Goal: Book appointment/travel/reservation

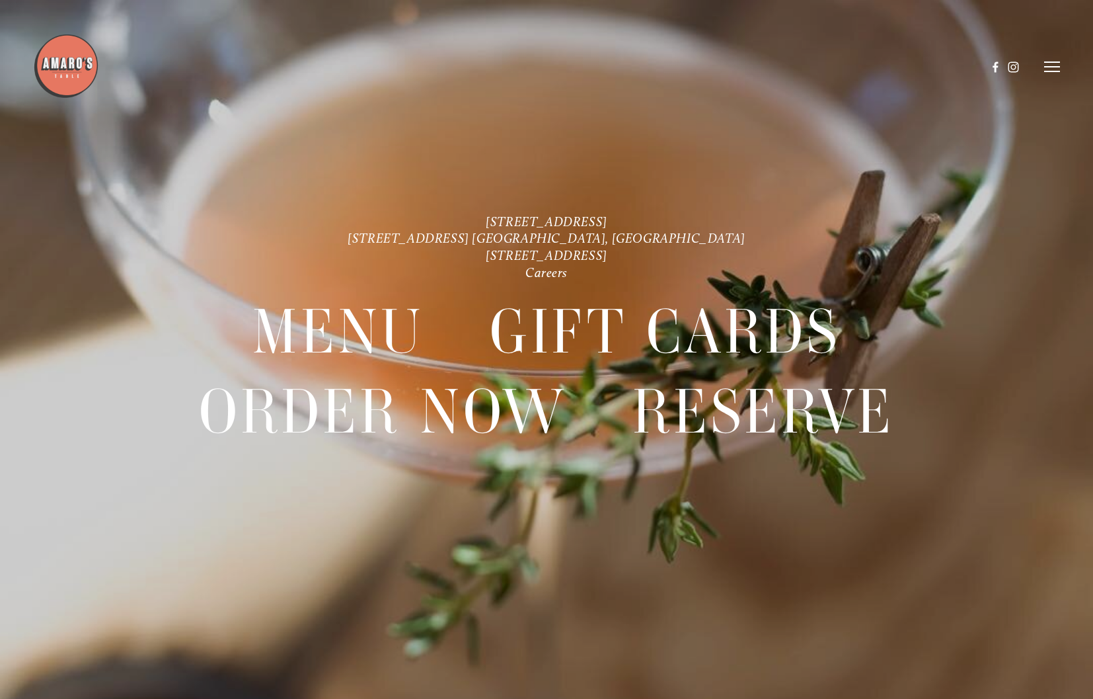
scroll to position [28, 0]
click at [1049, 60] on header "Menu Order Now Visit Gallery 0" at bounding box center [547, 67] width 1028 height 134
click at [1053, 66] on icon at bounding box center [1052, 67] width 16 height 12
click at [808, 67] on span "Menu" at bounding box center [809, 66] width 24 height 11
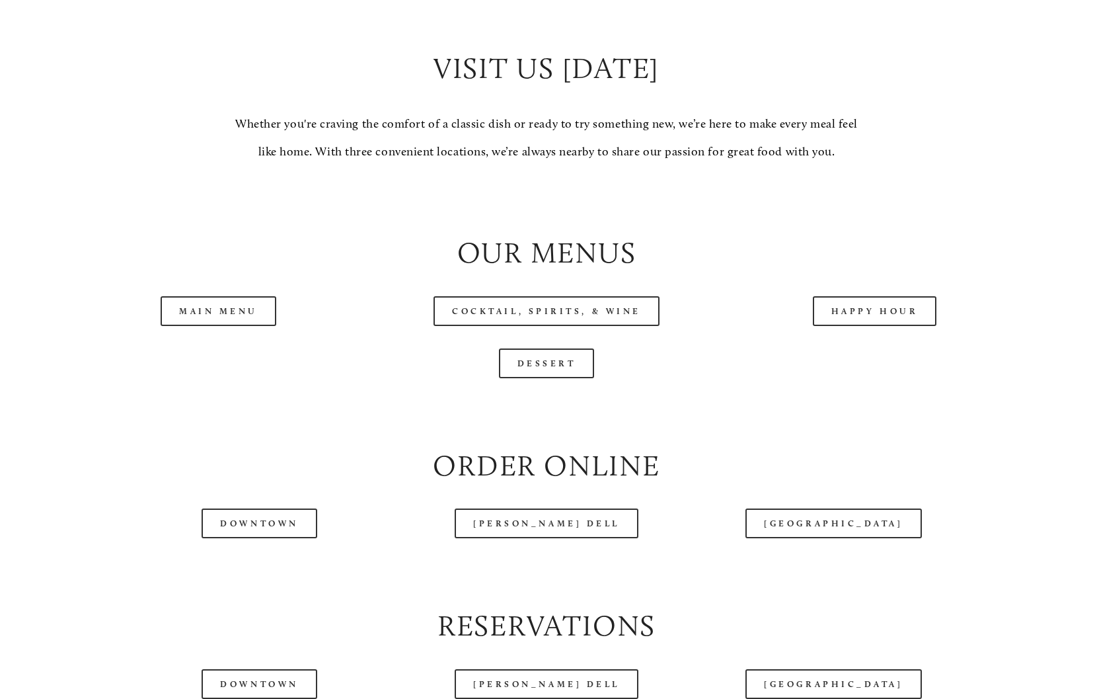
scroll to position [1298, 0]
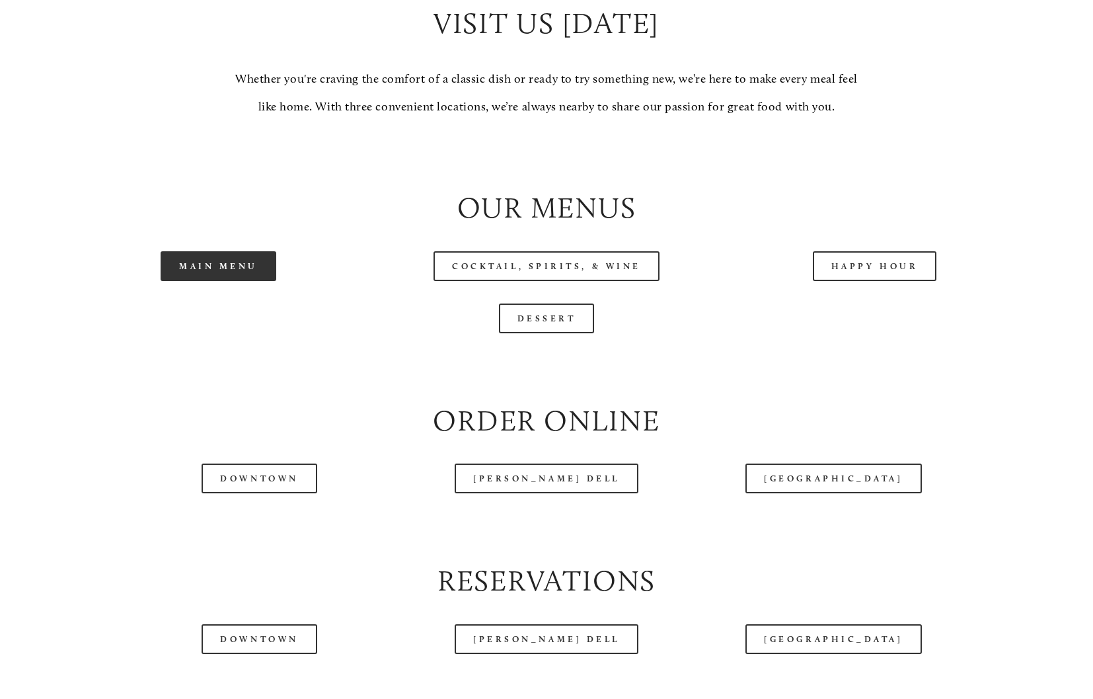
click at [225, 265] on link "Main Menu" at bounding box center [219, 266] width 116 height 30
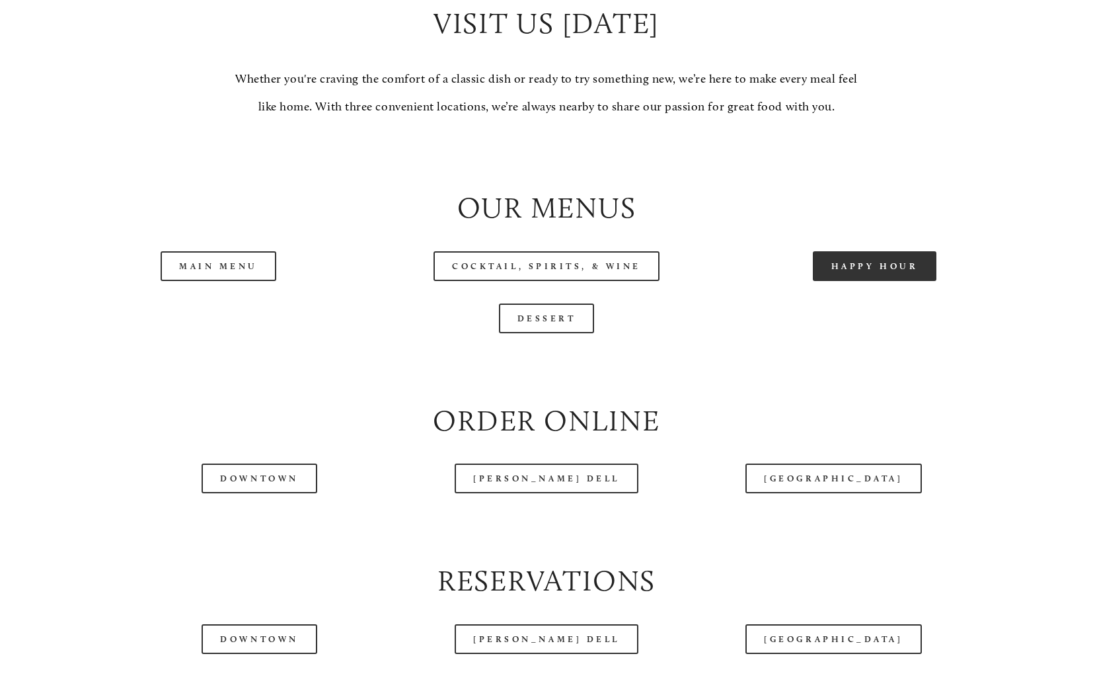
click at [855, 268] on link "Happy Hour" at bounding box center [875, 266] width 124 height 30
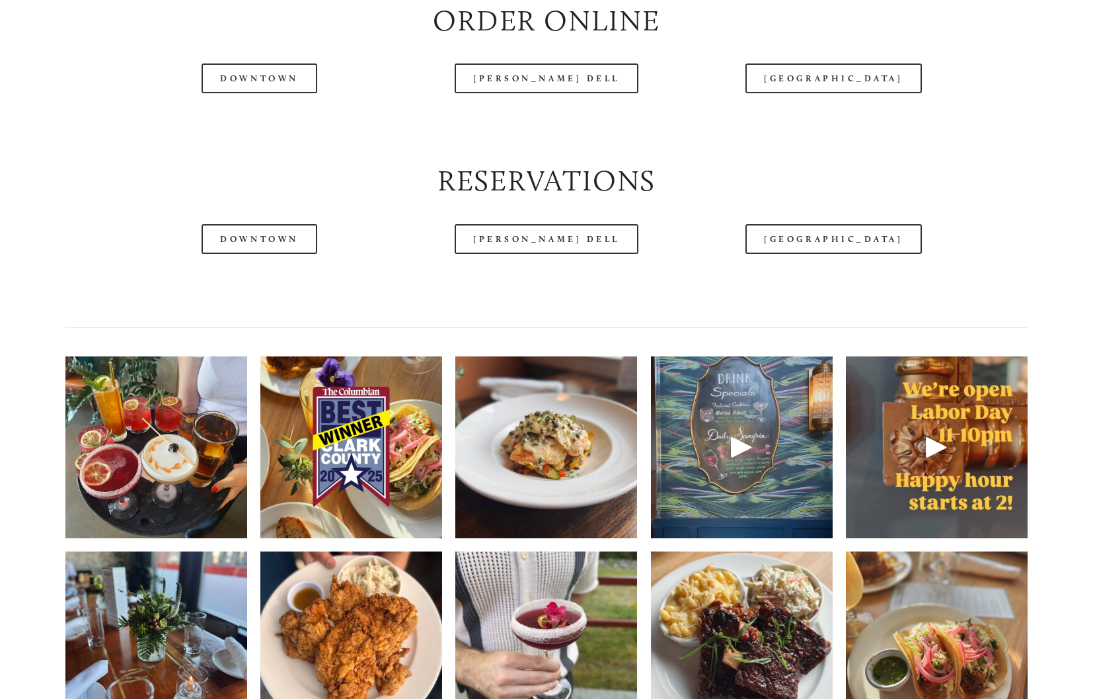
scroll to position [1780, 0]
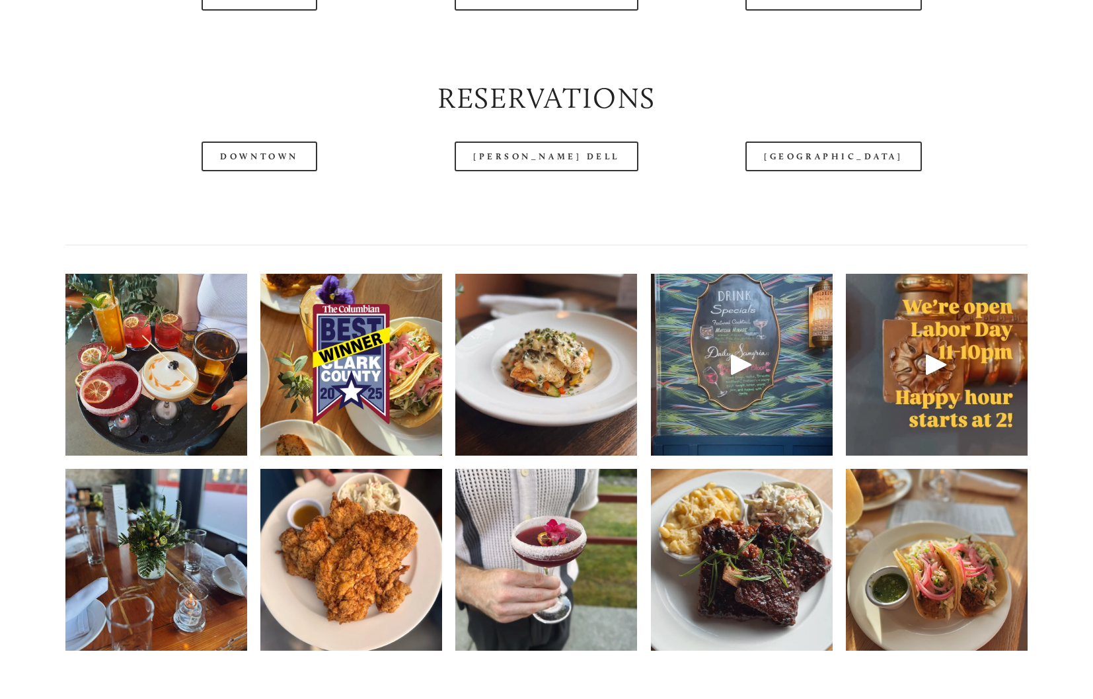
click at [729, 364] on div at bounding box center [742, 364] width 32 height 32
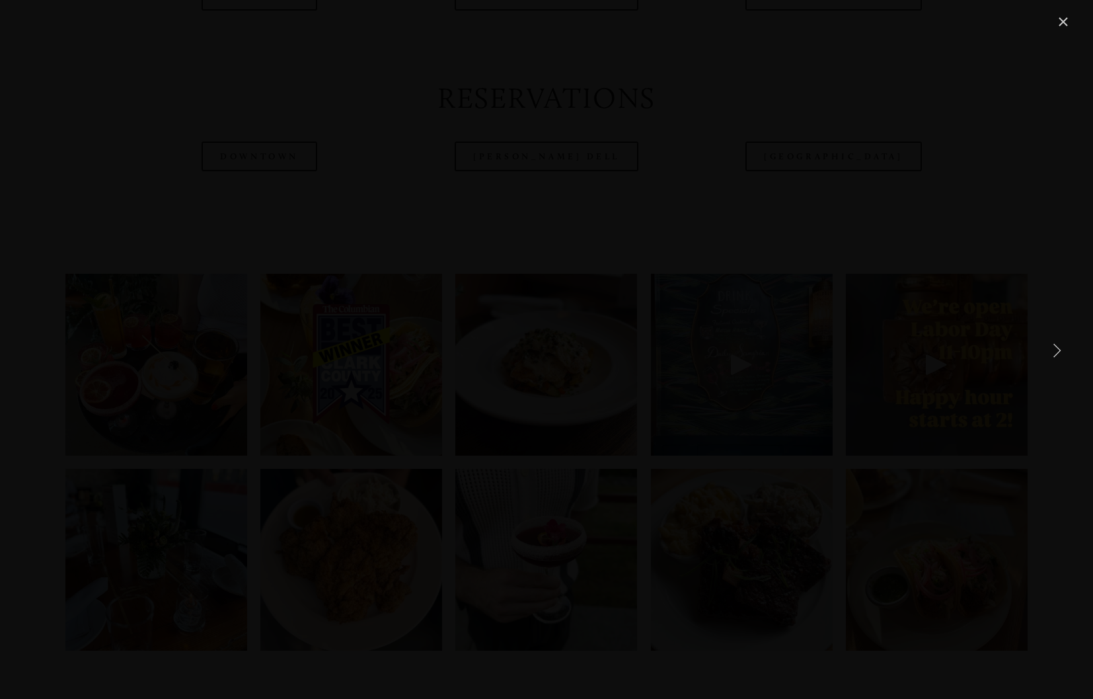
click at [1067, 17] on link "Close" at bounding box center [1063, 22] width 16 height 16
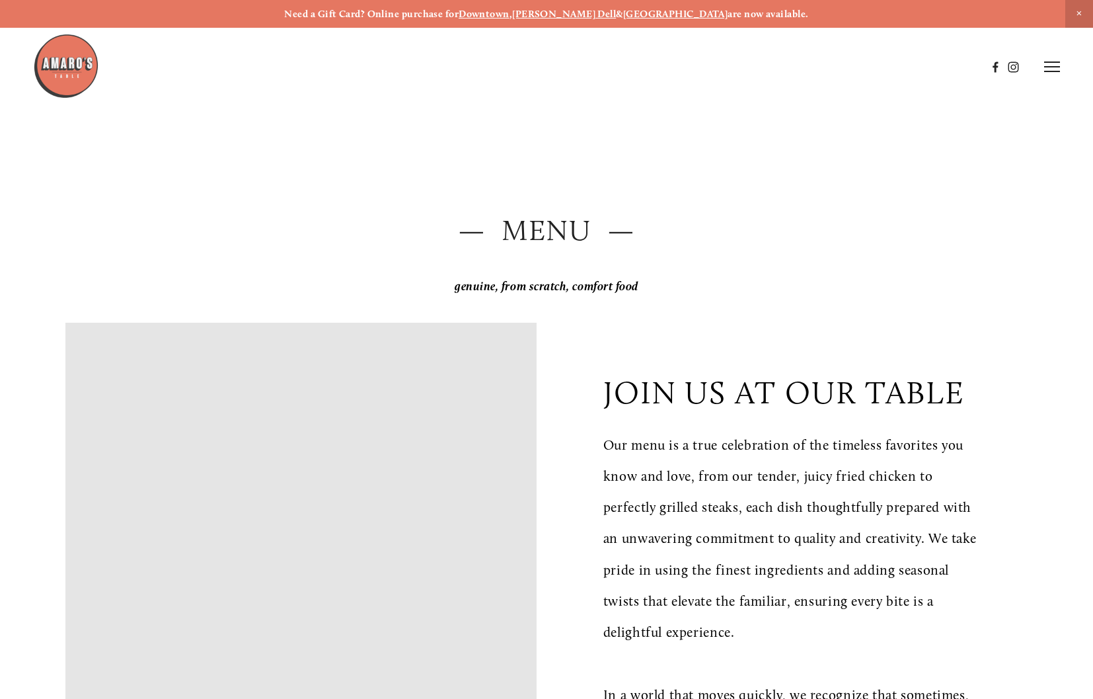
scroll to position [0, 0]
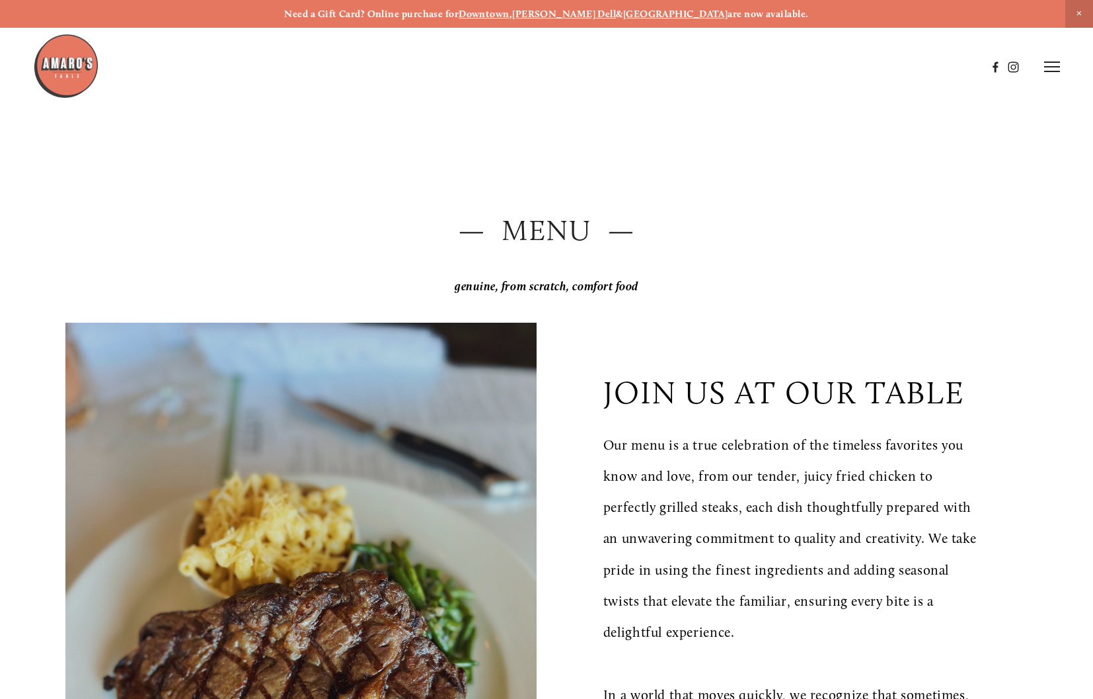
click at [61, 59] on img at bounding box center [66, 66] width 66 height 66
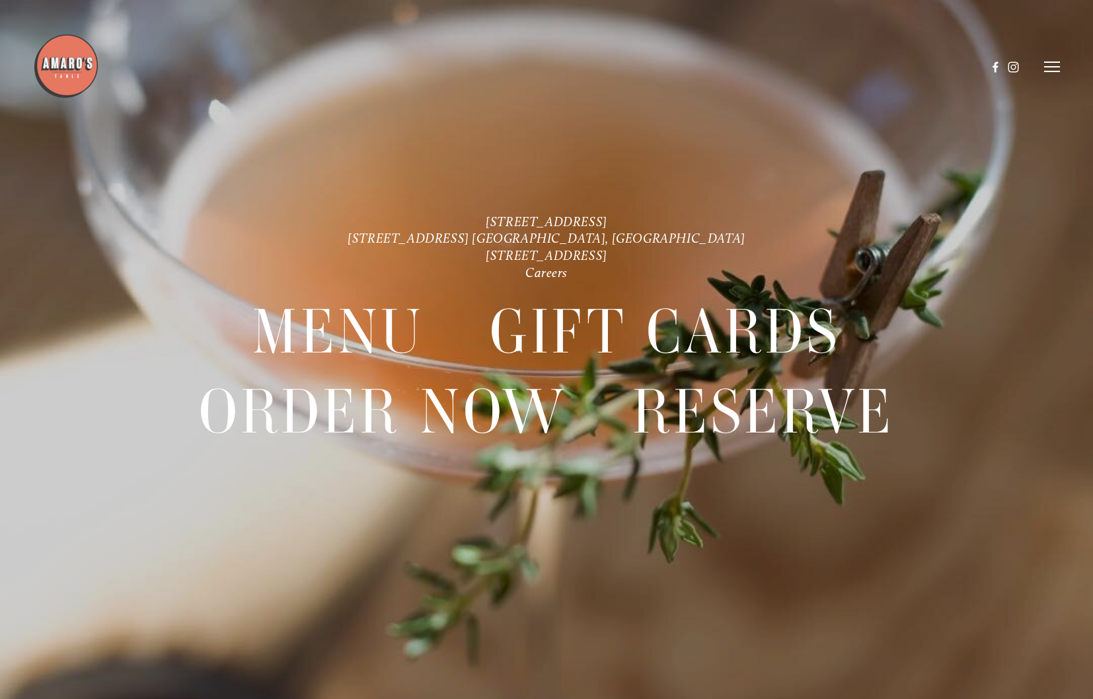
scroll to position [28, 0]
click at [1051, 56] on header "Menu Order Now Visit Gallery 0" at bounding box center [547, 67] width 1028 height 134
click at [1050, 61] on header "Menu Order Now Visit Gallery 0" at bounding box center [547, 67] width 1028 height 134
click at [1050, 69] on icon at bounding box center [1052, 67] width 16 height 12
click at [922, 61] on span "Gallery" at bounding box center [928, 66] width 30 height 11
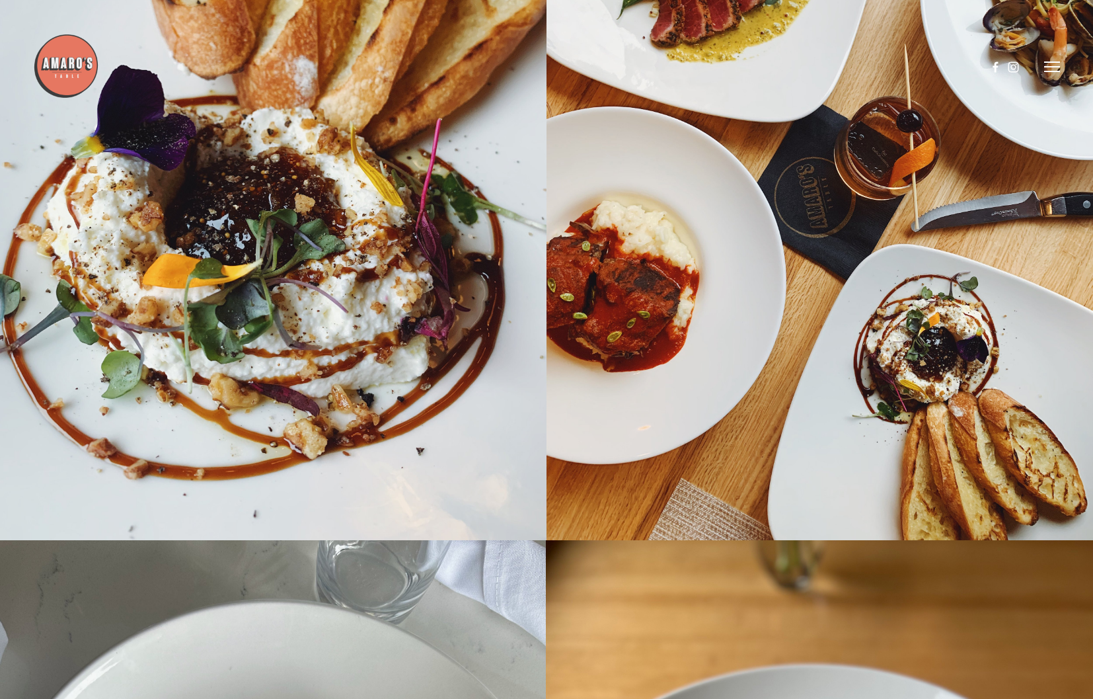
scroll to position [16894, 0]
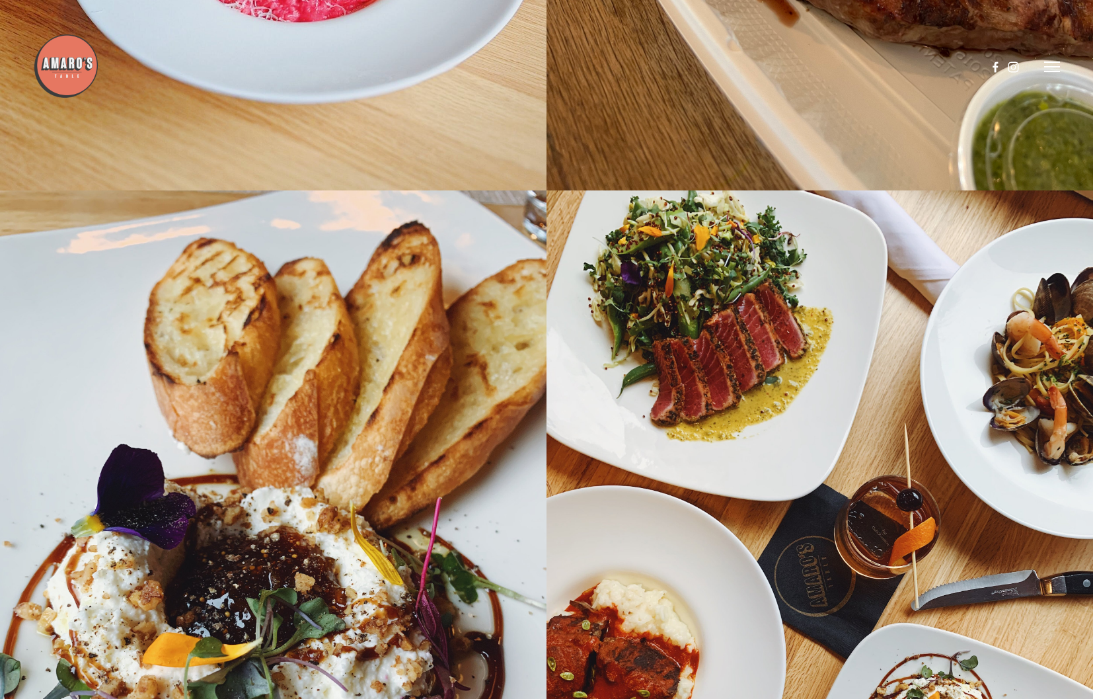
click at [1045, 66] on icon at bounding box center [1052, 67] width 16 height 12
click at [888, 61] on span "Visit" at bounding box center [895, 66] width 19 height 11
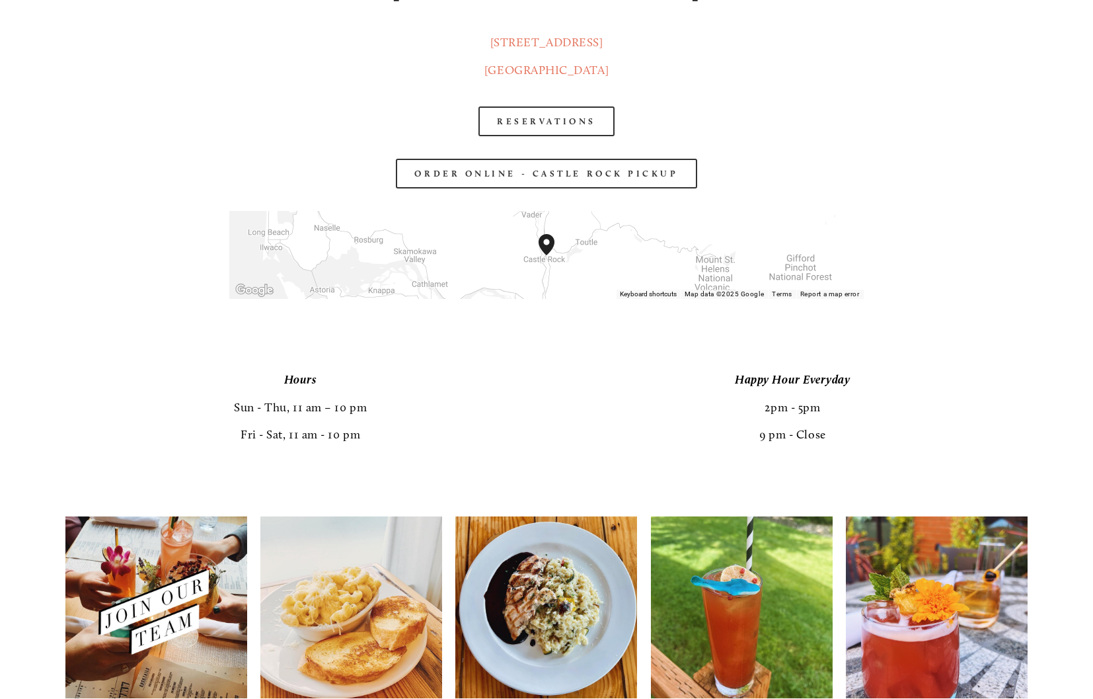
scroll to position [2416, 0]
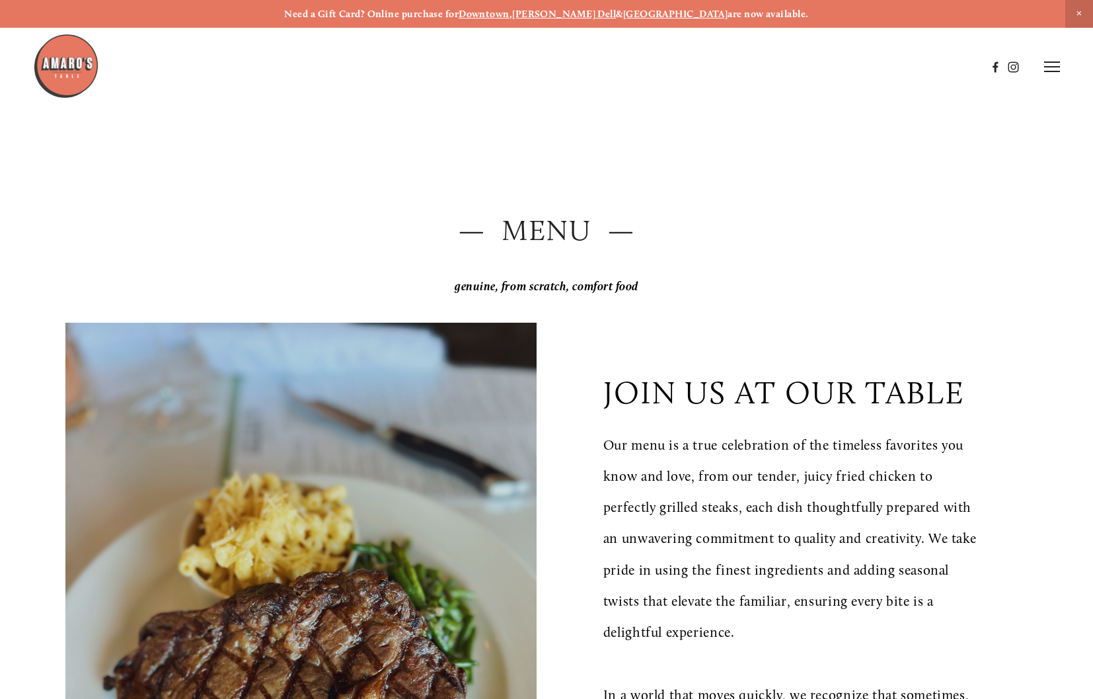
click at [1057, 71] on line at bounding box center [1052, 71] width 16 height 0
click at [964, 66] on span "Reserve" at bounding box center [967, 66] width 30 height 11
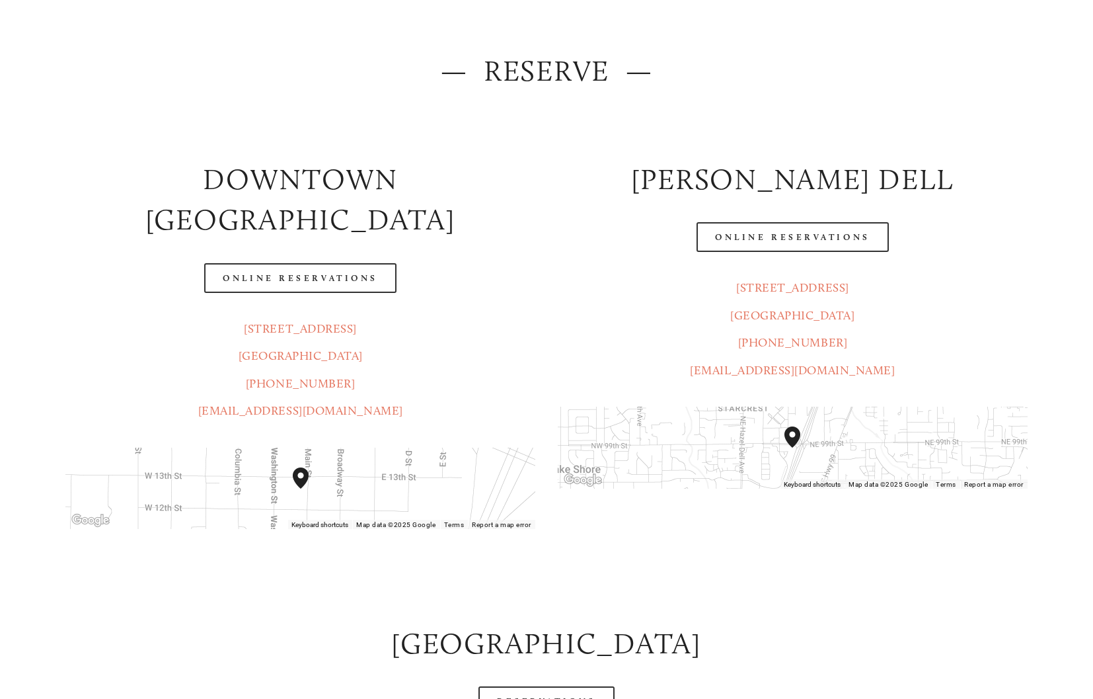
scroll to position [163, 0]
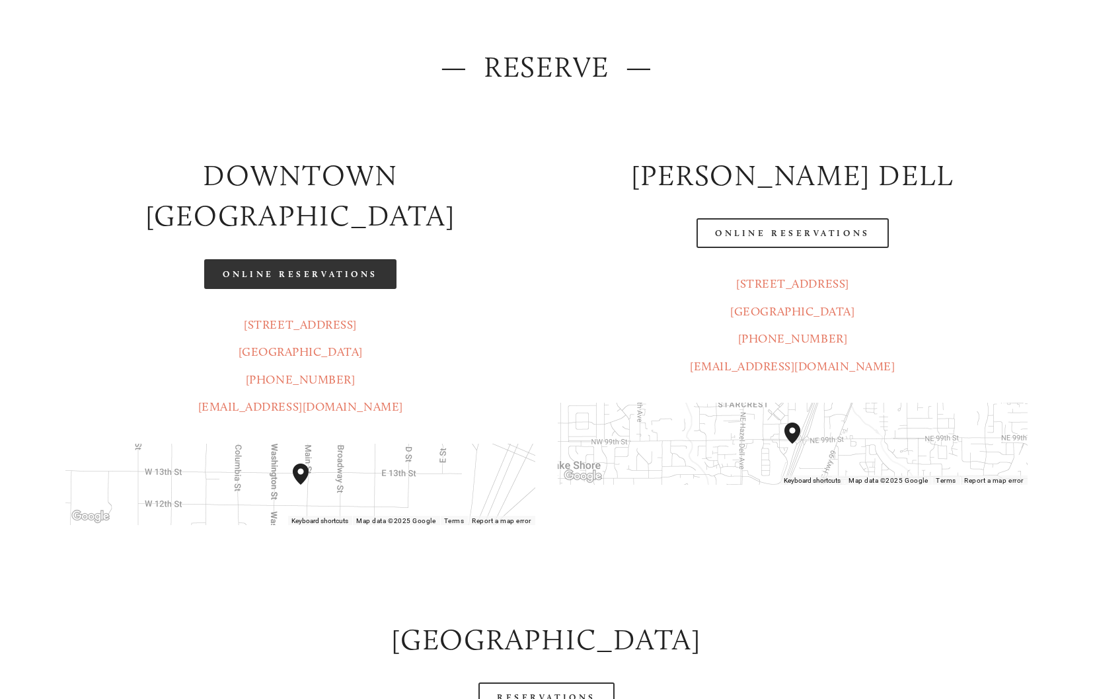
click at [308, 259] on link "Online Reservations" at bounding box center [300, 274] width 192 height 30
